Goal: Task Accomplishment & Management: Use online tool/utility

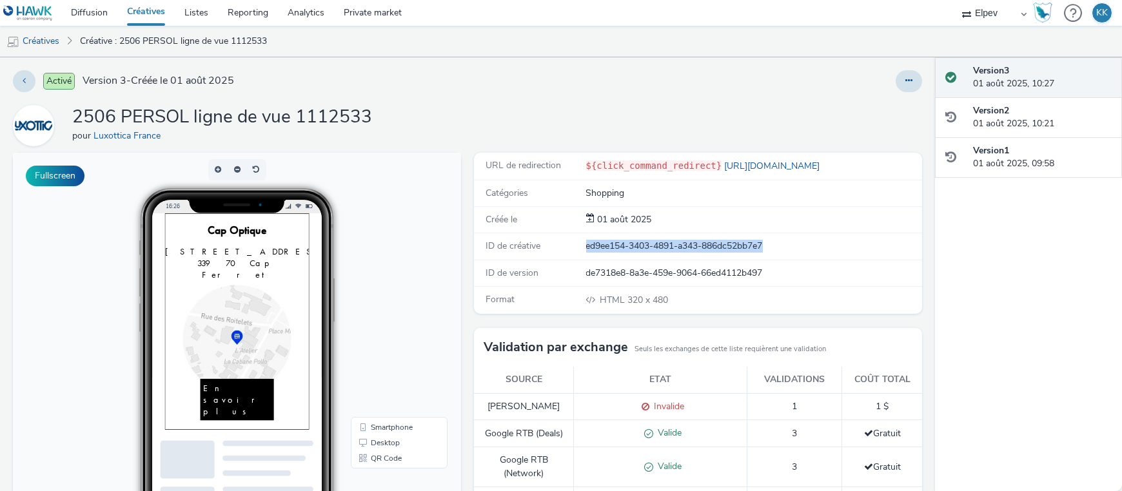
drag, startPoint x: 577, startPoint y: 241, endPoint x: 767, endPoint y: 257, distance: 190.2
click at [767, 257] on div "ID de créative ed9ee154-3403-4891-a343-886dc52bb7e7" at bounding box center [698, 246] width 448 height 26
copy div "ed9ee154-3403-4891-a343-886dc52bb7e7"
drag, startPoint x: 579, startPoint y: 246, endPoint x: 793, endPoint y: 246, distance: 214.1
click at [793, 246] on div "171af6f9-7371-4b1f-a508-e925399081c6" at bounding box center [753, 246] width 335 height 13
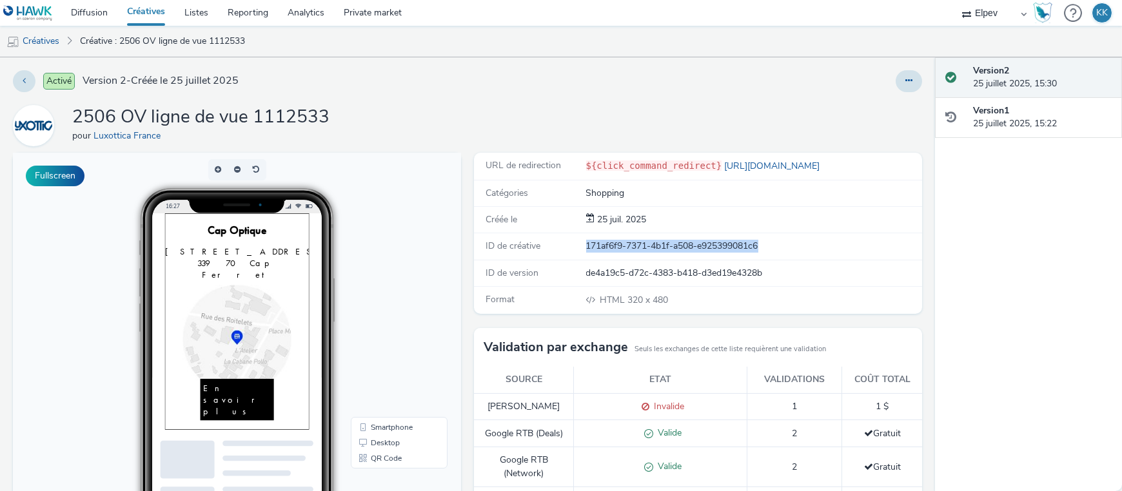
copy div "171af6f9-7371-4b1f-a508-e925399081c6"
